Goal: Task Accomplishment & Management: Manage account settings

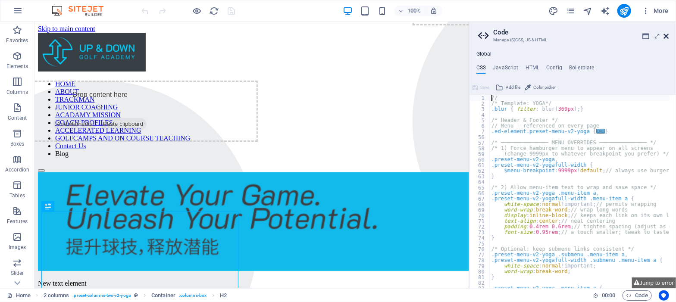
click at [668, 36] on icon at bounding box center [666, 36] width 5 height 7
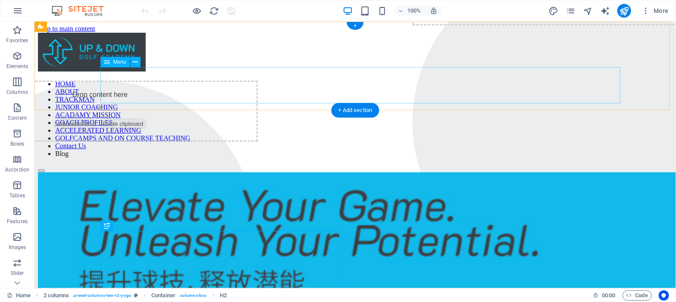
click at [561, 83] on nav "HOME ABOUT TRACKMAN JUNIOR COACHING ACADAMY MISSION COACH PROFILES ACCELERATED …" at bounding box center [355, 119] width 635 height 78
select select
select select "1"
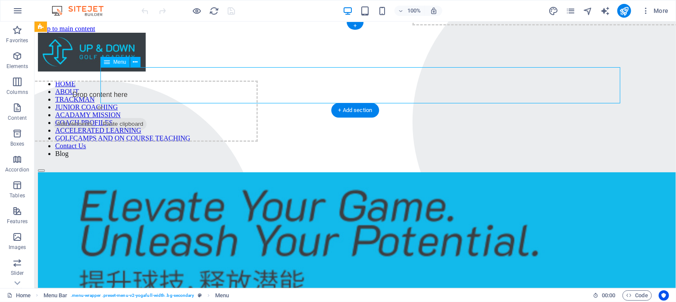
select select
select select "2"
select select
select select "3"
select select
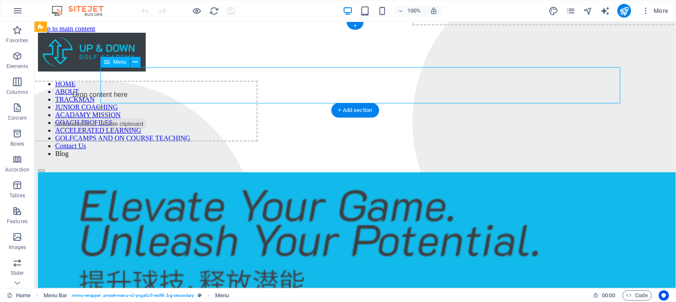
select select "4"
select select
select select "6"
select select
select select "5"
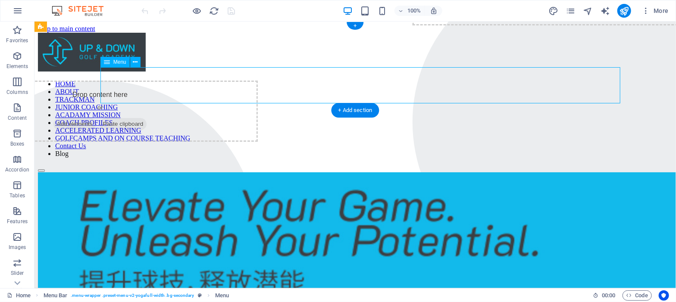
select select
select select "10"
select select
select select "11"
select select
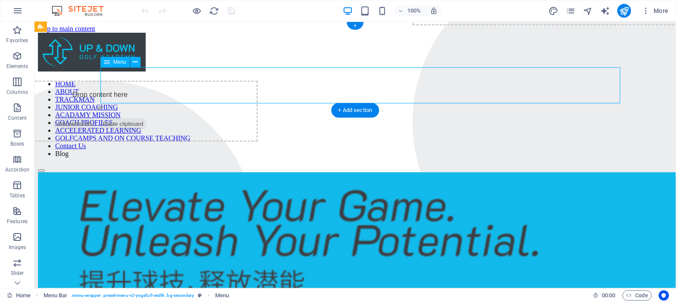
select select
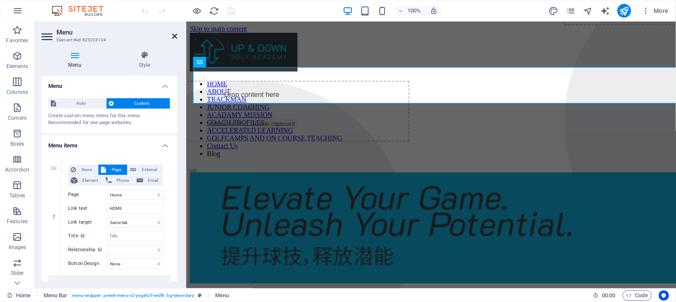
click at [173, 33] on icon at bounding box center [174, 36] width 5 height 7
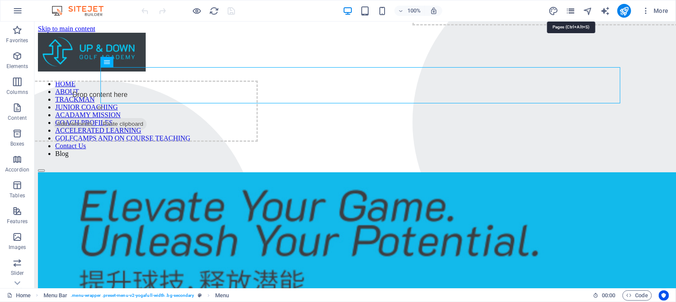
click at [571, 11] on icon "pages" at bounding box center [571, 11] width 10 height 10
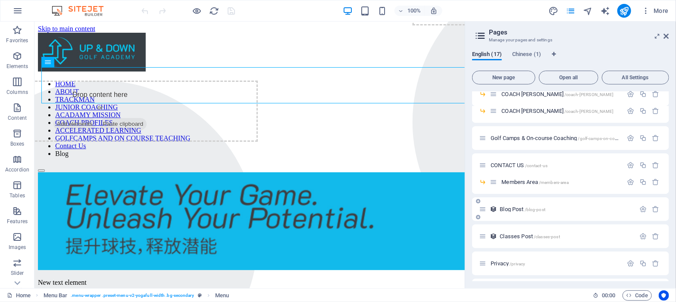
scroll to position [208, 0]
click at [515, 180] on span "Members Area /members-area" at bounding box center [534, 179] width 67 height 6
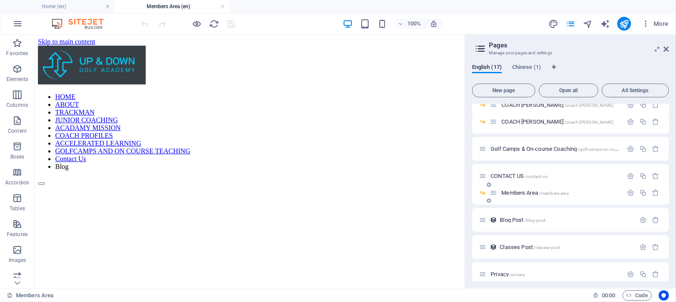
scroll to position [0, 0]
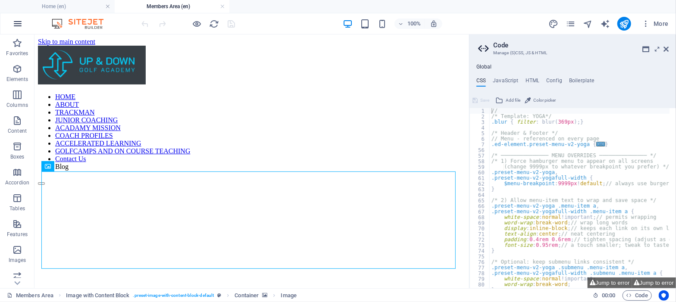
click at [17, 25] on icon "button" at bounding box center [18, 24] width 10 height 10
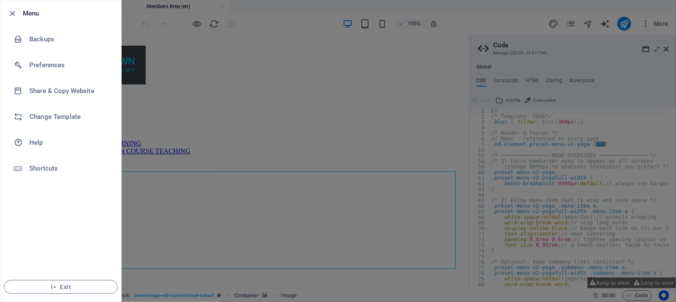
click at [148, 20] on div at bounding box center [338, 151] width 676 height 302
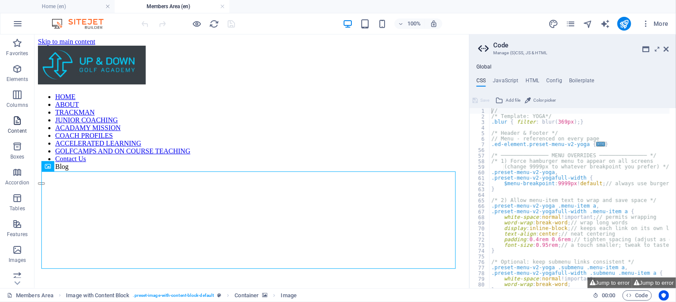
click at [16, 125] on icon "button" at bounding box center [17, 121] width 10 height 10
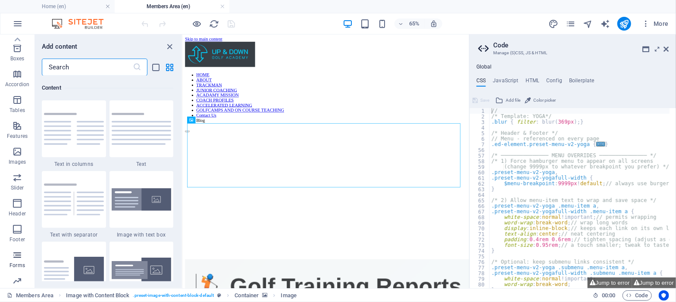
scroll to position [134, 0]
click at [663, 24] on span "More" at bounding box center [655, 23] width 27 height 9
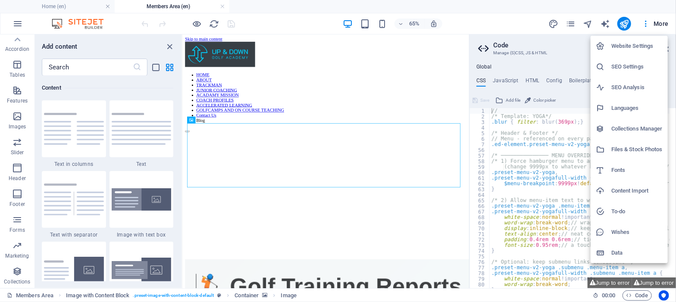
click at [632, 150] on h6 "Files & Stock Photos" at bounding box center [636, 149] width 51 height 10
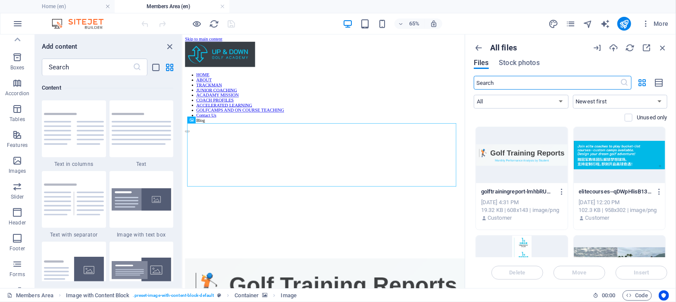
scroll to position [82, 0]
click at [614, 47] on icon "button" at bounding box center [613, 47] width 9 height 9
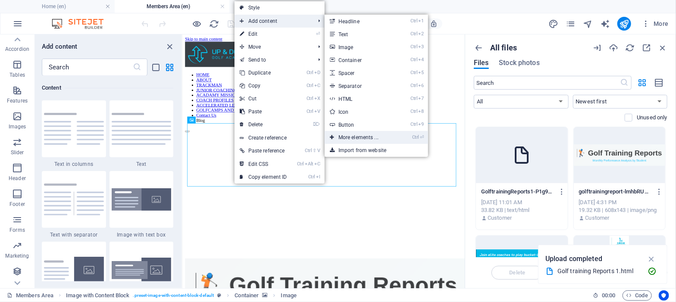
scroll to position [134, 0]
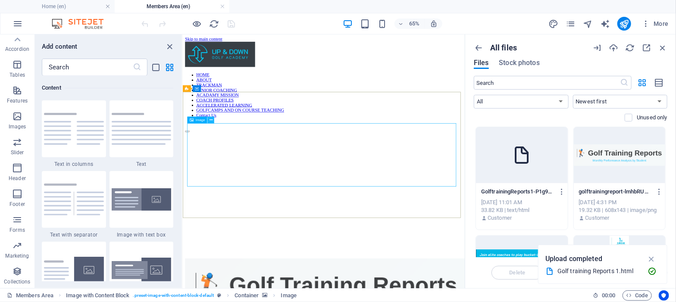
click at [210, 120] on icon at bounding box center [211, 120] width 3 height 6
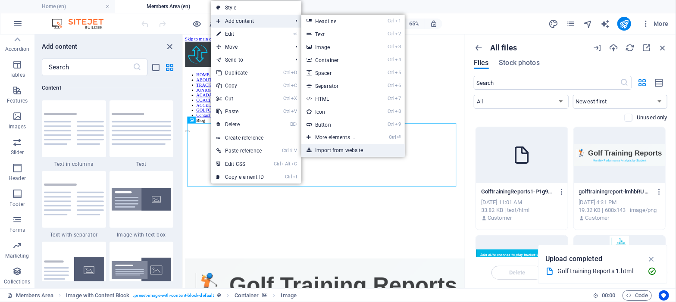
click at [332, 150] on link "Import from website" at bounding box center [352, 150] width 103 height 13
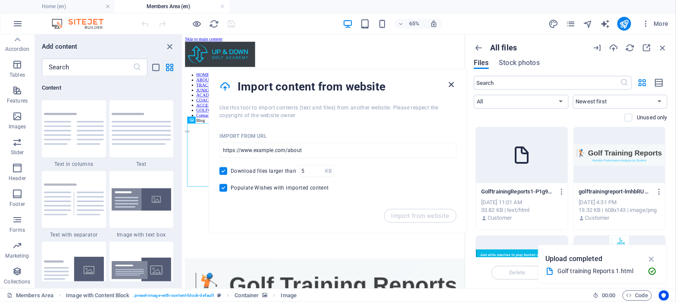
click at [451, 86] on icon "button" at bounding box center [452, 85] width 10 height 10
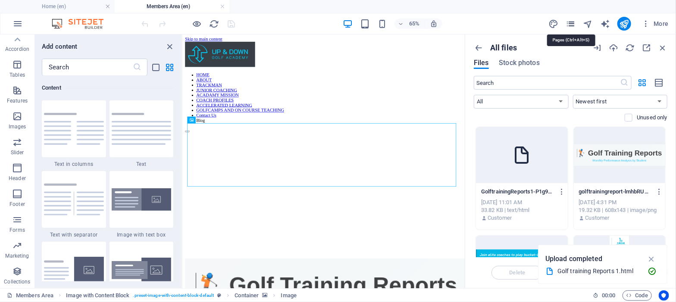
click at [572, 24] on icon "pages" at bounding box center [571, 24] width 10 height 10
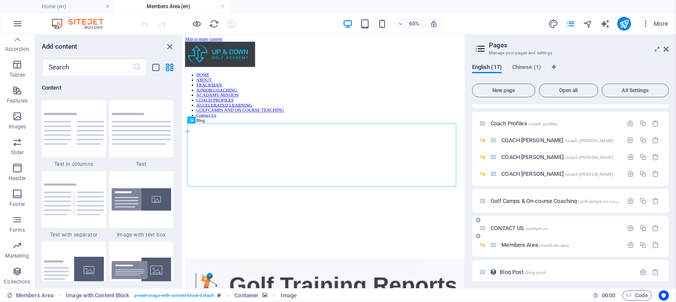
scroll to position [156, 0]
click at [508, 228] on span "CONTACT US /contact-us" at bounding box center [519, 228] width 57 height 6
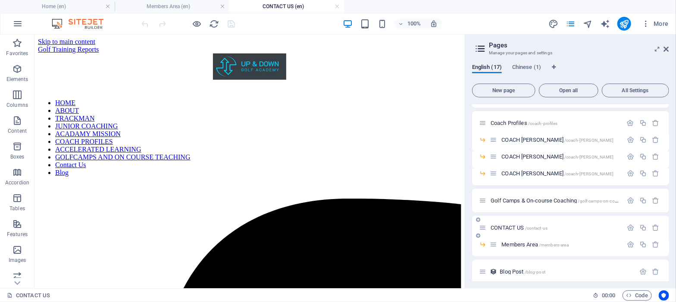
scroll to position [0, 0]
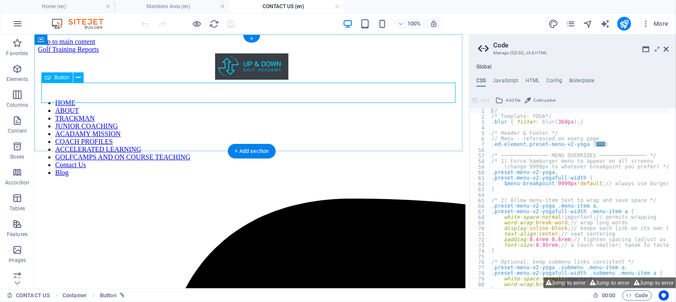
click at [82, 53] on div "Golf Training Reports" at bounding box center [252, 49] width 428 height 8
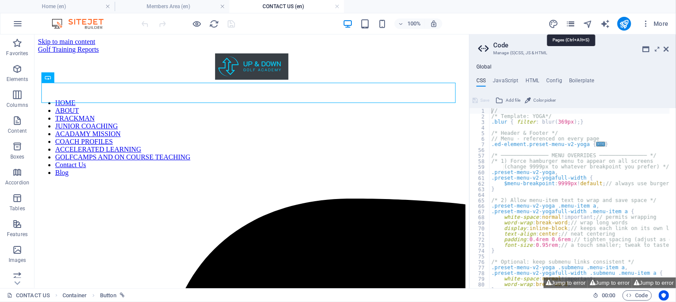
click at [570, 25] on icon "pages" at bounding box center [571, 24] width 10 height 10
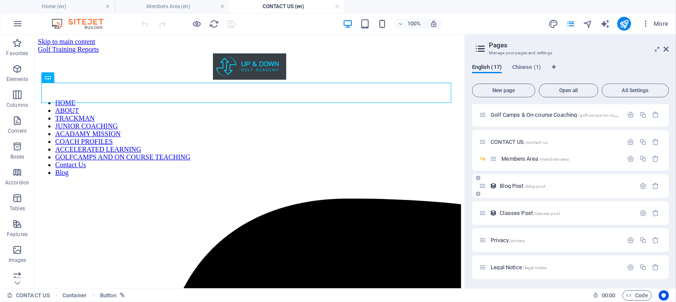
scroll to position [242, 0]
click at [515, 159] on span "Members Area /members-area" at bounding box center [534, 158] width 67 height 6
